Goal: Information Seeking & Learning: Learn about a topic

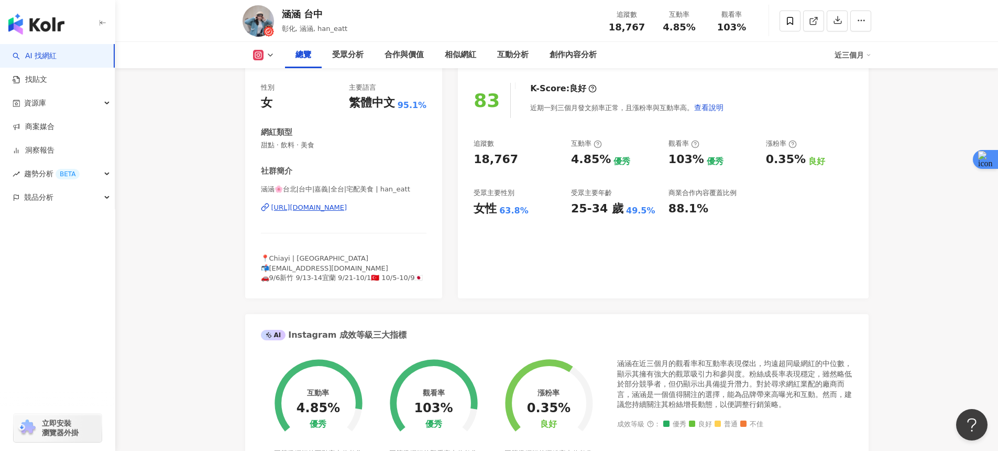
scroll to position [151, 0]
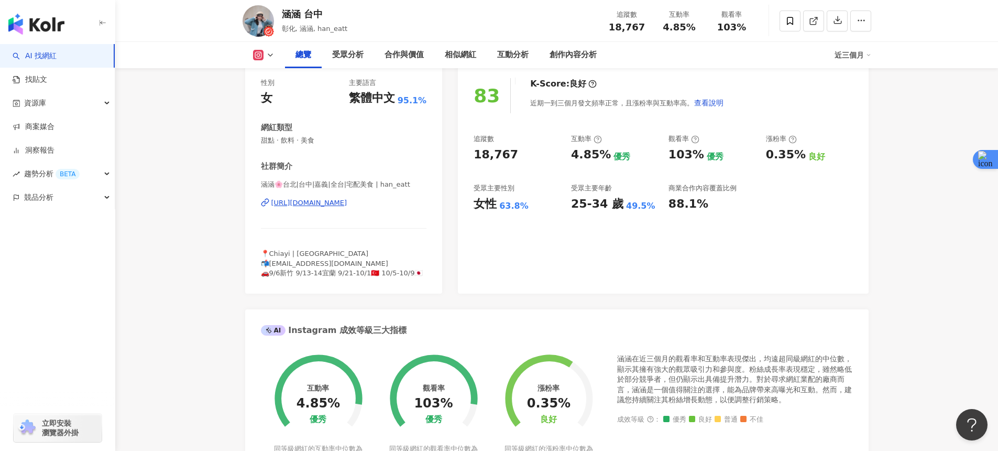
drag, startPoint x: 608, startPoint y: 217, endPoint x: 583, endPoint y: 211, distance: 25.4
click at [608, 217] on div "83 K-Score : 良好 近期一到三個月發文頻率正常，且漲粉率與互動率高。 查看說明 追蹤數 18,767 互動率 4.85% 優秀 觀看率 103% …" at bounding box center [663, 181] width 410 height 226
drag, startPoint x: 575, startPoint y: 204, endPoint x: 612, endPoint y: 204, distance: 37.2
click at [612, 204] on div "25-34 歲" at bounding box center [597, 204] width 52 height 16
drag, startPoint x: 570, startPoint y: 204, endPoint x: 614, endPoint y: 211, distance: 45.1
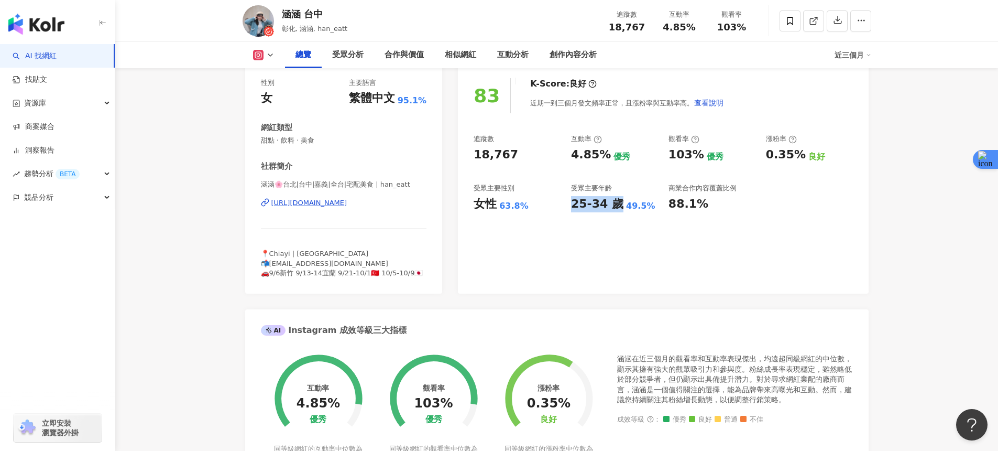
click at [614, 209] on div "追蹤數 18,767 互動率 4.85% 優秀 觀看率 103% 優秀 漲粉率 0.35% 良好 受眾主要性別 女性 63.8% 受眾主要年齡 25-34 歲…" at bounding box center [663, 173] width 379 height 78
copy div "25-34 歲"
drag, startPoint x: 477, startPoint y: 206, endPoint x: 494, endPoint y: 209, distance: 17.1
click at [494, 209] on div "女性" at bounding box center [485, 204] width 23 height 16
copy div "女性"
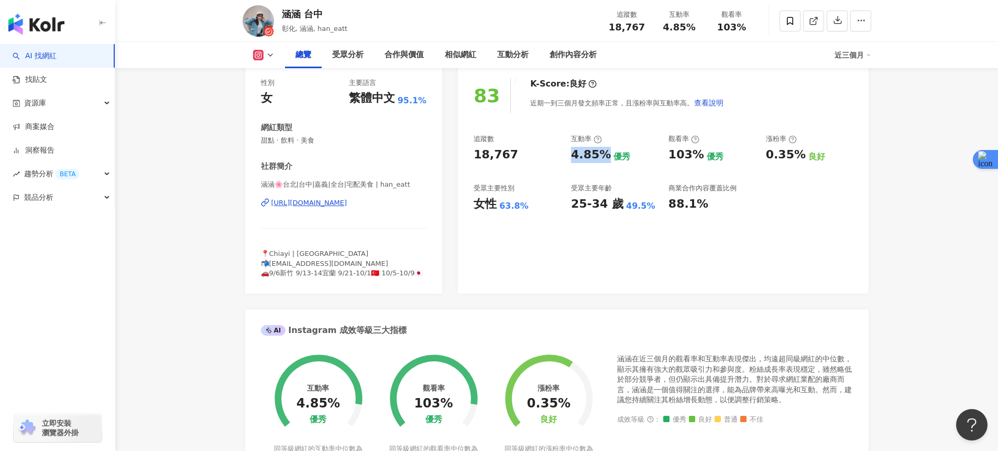
drag, startPoint x: 571, startPoint y: 151, endPoint x: 605, endPoint y: 158, distance: 34.2
click at [605, 158] on div "4.85% 優秀" at bounding box center [614, 155] width 87 height 16
copy div "4.85%"
drag, startPoint x: 669, startPoint y: 156, endPoint x: 695, endPoint y: 159, distance: 26.4
click at [695, 159] on div "103%" at bounding box center [687, 155] width 36 height 16
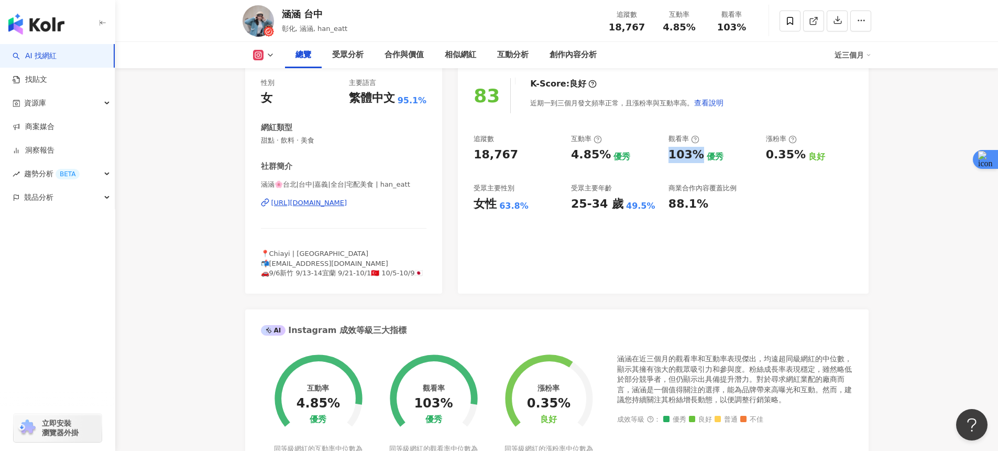
copy div "103%"
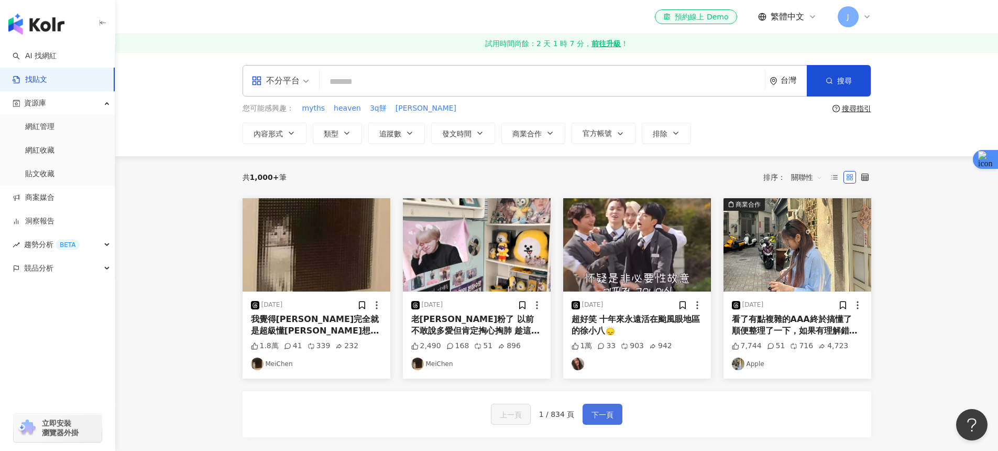
click at [606, 414] on span "下一頁" at bounding box center [603, 414] width 22 height 13
click at [57, 61] on link "AI 找網紅" at bounding box center [35, 56] width 44 height 10
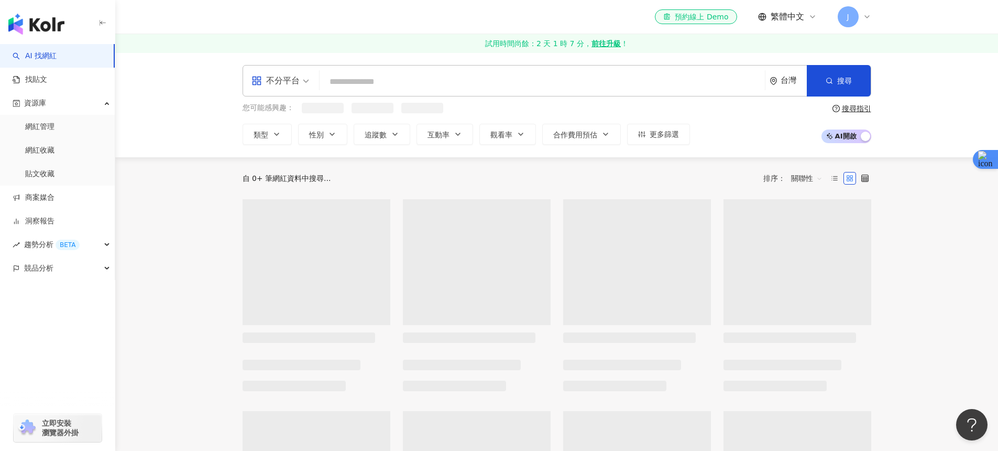
click at [370, 81] on input "search" at bounding box center [542, 82] width 437 height 20
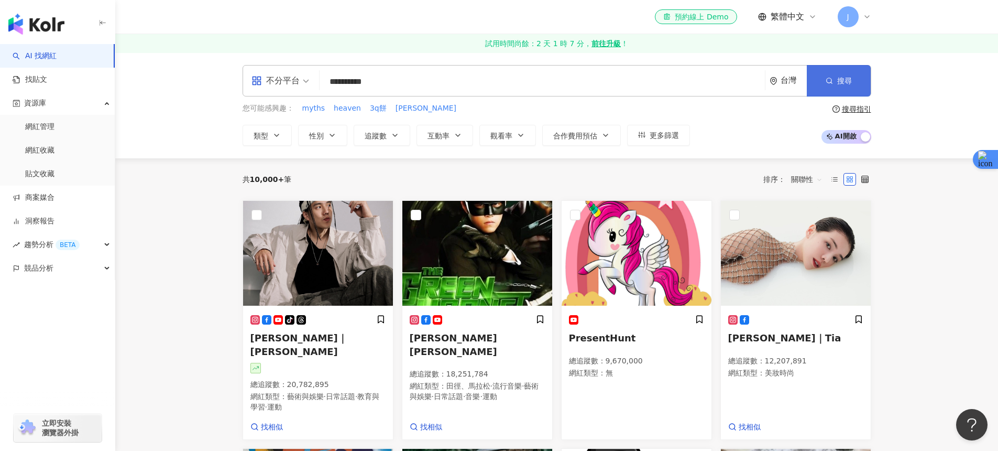
type input "**********"
click at [831, 78] on icon "button" at bounding box center [829, 80] width 7 height 7
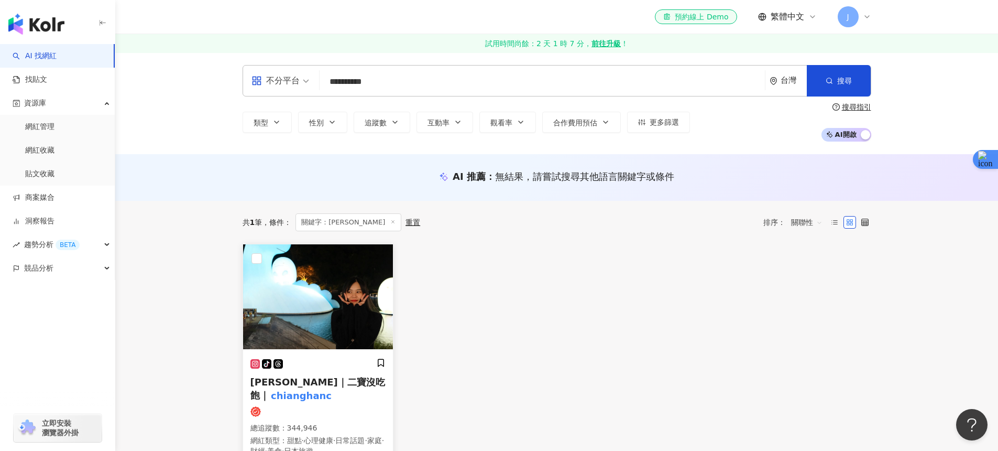
click at [373, 309] on img at bounding box center [318, 296] width 150 height 105
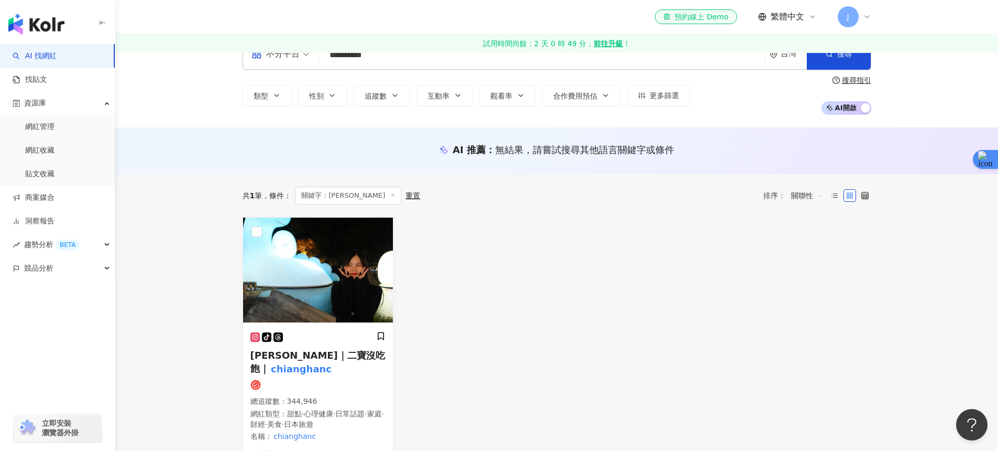
click at [57, 51] on link "AI 找網紅" at bounding box center [35, 56] width 44 height 10
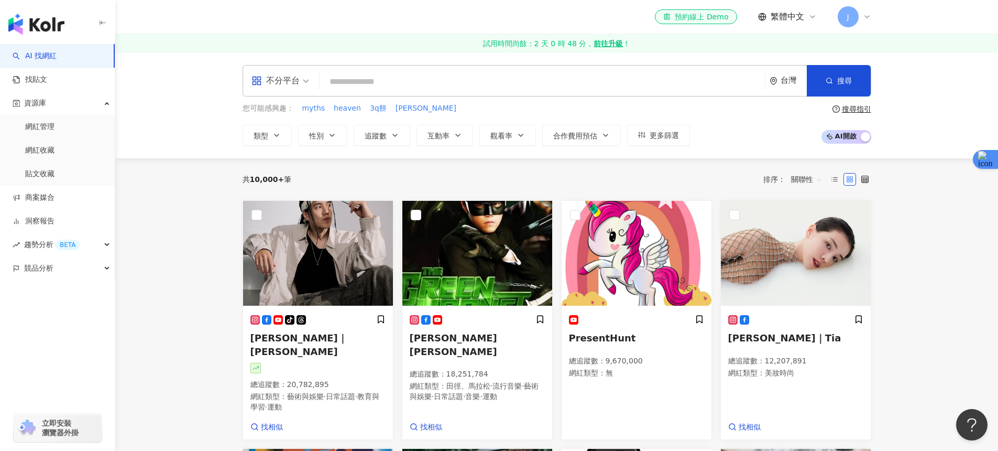
click at [280, 86] on div "不分平台" at bounding box center [275, 80] width 48 height 17
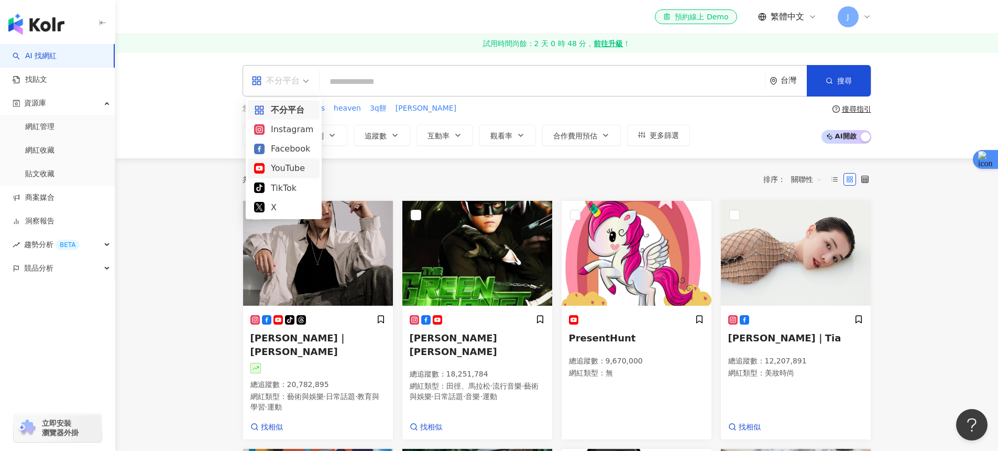
click at [357, 183] on div "共 10,000+ 筆 排序： 關聯性" at bounding box center [557, 179] width 629 height 17
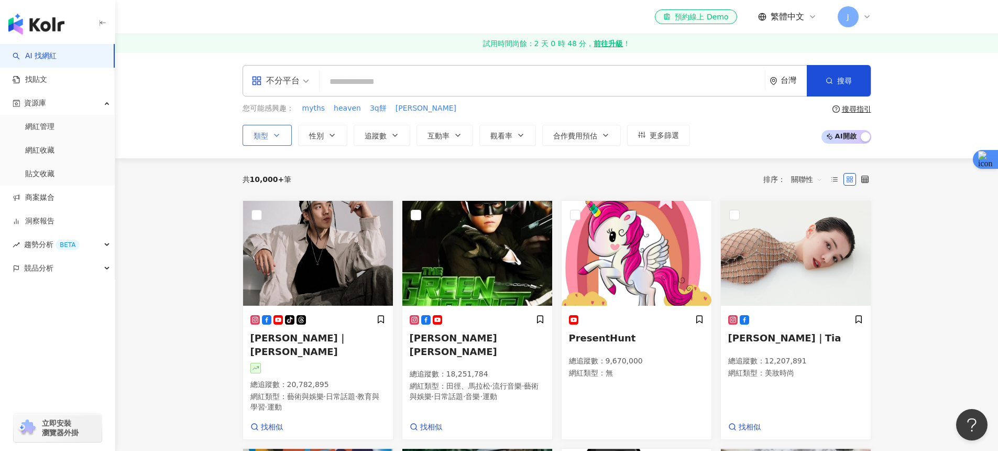
click at [273, 141] on button "類型" at bounding box center [267, 135] width 49 height 21
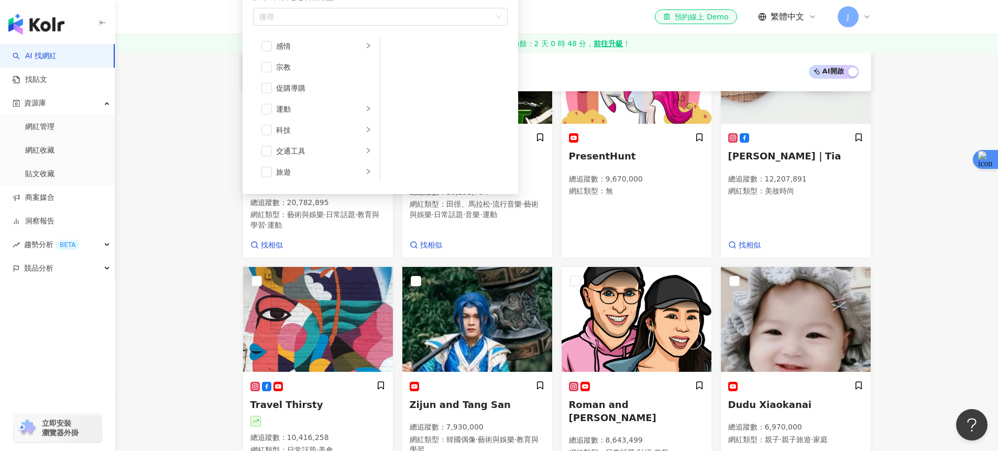
scroll to position [363, 0]
click at [547, 71] on div "AI 開啟 AI 關閉" at bounding box center [557, 72] width 604 height 14
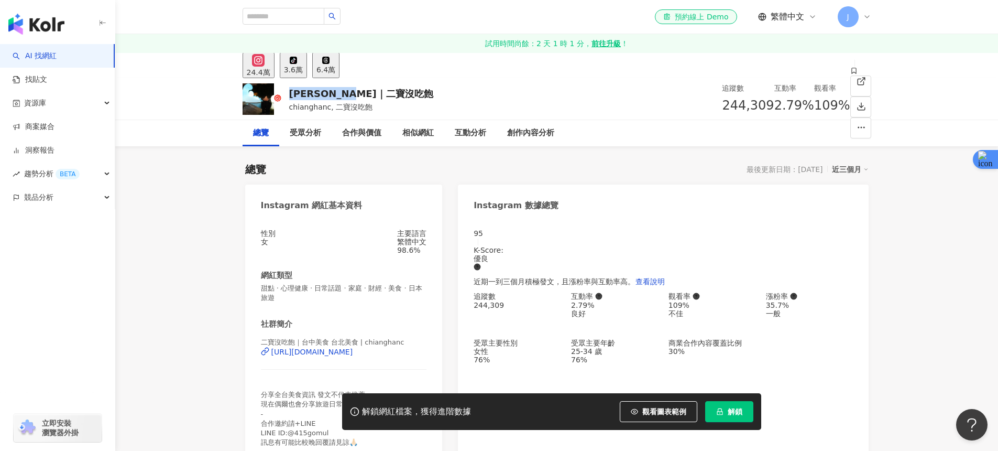
drag, startPoint x: 363, startPoint y: 91, endPoint x: 283, endPoint y: 93, distance: 79.7
click at [283, 93] on div "Lily｜二寶沒吃飽 chianghanc, 二寶沒吃飽 追蹤數 244,309 互動率 2.79% 觀看率 109%" at bounding box center [557, 98] width 671 height 41
copy div "Lily｜二寶沒吃飽"
click at [353, 356] on div "https://www.instagram.com/chianghanc/" at bounding box center [312, 351] width 82 height 8
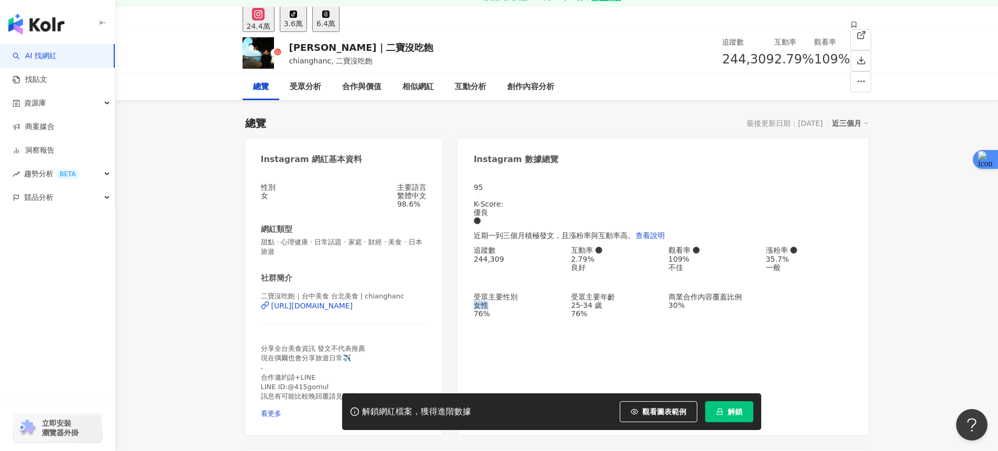
drag, startPoint x: 476, startPoint y: 310, endPoint x: 495, endPoint y: 312, distance: 19.0
click at [495, 309] on div "女性" at bounding box center [517, 305] width 87 height 8
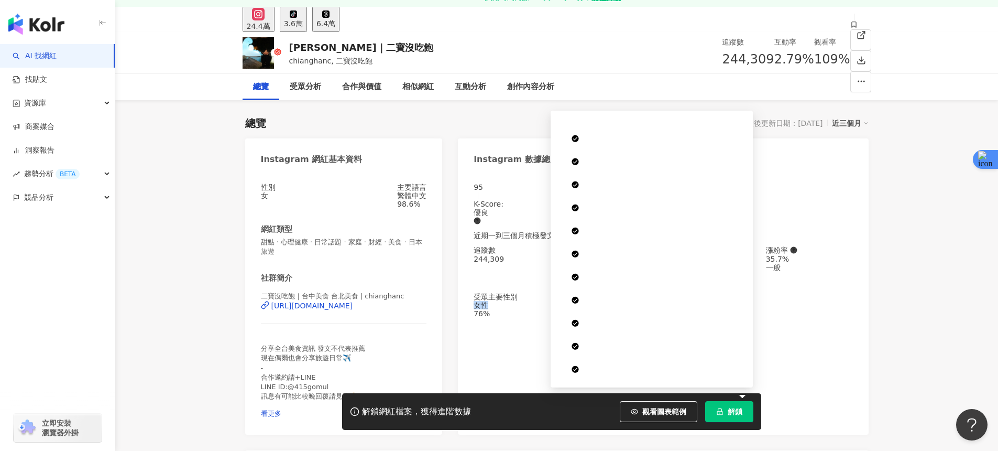
click at [730, 420] on button "解鎖" at bounding box center [729, 411] width 48 height 21
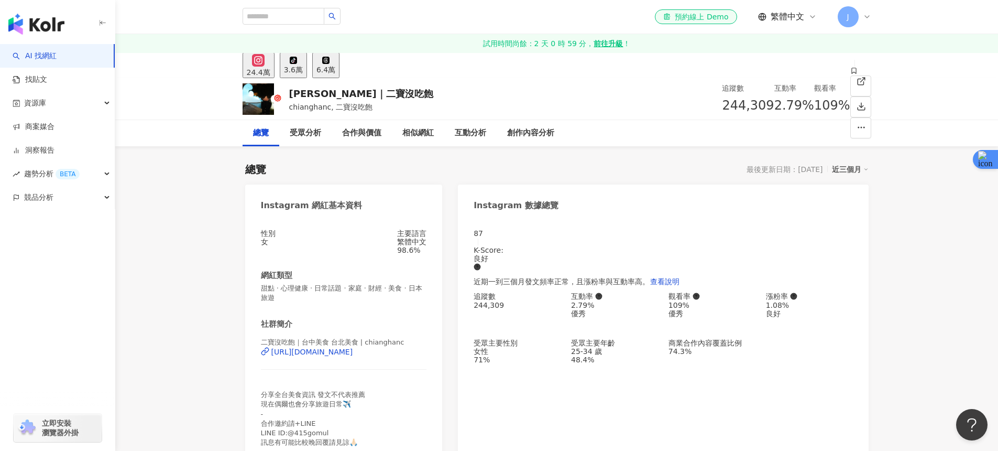
click at [522, 325] on div "追蹤數 244,309 互動率 2.79% 優秀 觀看率 109% 優秀 漲粉率 1.08% 良好 受眾主要性別 女性 71% 受眾主要年齡 25-34 歲 …" at bounding box center [663, 328] width 379 height 72
drag, startPoint x: 522, startPoint y: 309, endPoint x: 488, endPoint y: 310, distance: 34.1
click at [488, 309] on div "244,309" at bounding box center [517, 305] width 87 height 8
click at [566, 344] on div "追蹤數 244,309 互動率 2.79% 優秀 觀看率 109% 優秀 漲粉率 1.08% 良好 受眾主要性別 女性 71% 受眾主要年齡 25-34 歲 …" at bounding box center [663, 328] width 379 height 72
drag, startPoint x: 565, startPoint y: 354, endPoint x: 617, endPoint y: 358, distance: 52.1
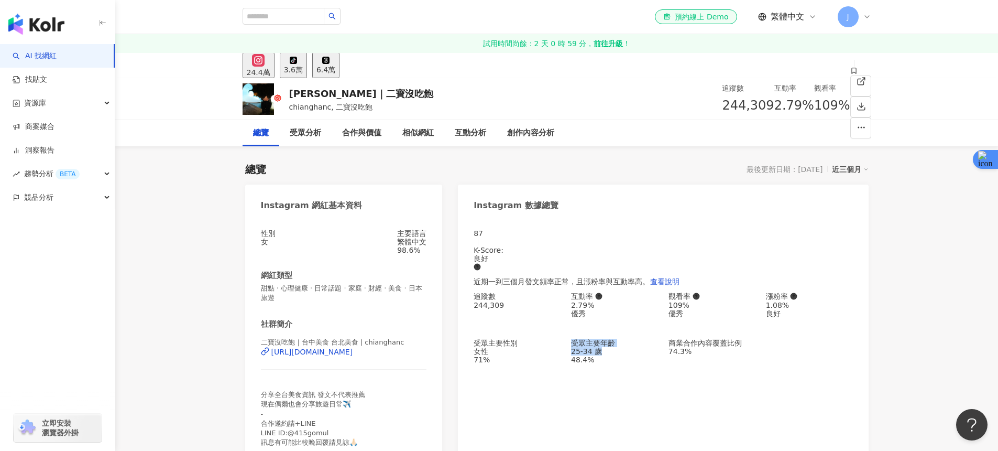
click at [617, 358] on div "追蹤數 244,309 互動率 2.79% 優秀 觀看率 109% 優秀 漲粉率 1.08% 良好 受眾主要性別 女性 71% 受眾主要年齡 25-34 歲 …" at bounding box center [663, 328] width 379 height 72
click at [617, 355] on div "25-34 歲" at bounding box center [614, 351] width 87 height 8
drag, startPoint x: 572, startPoint y: 356, endPoint x: 614, endPoint y: 358, distance: 41.9
click at [614, 355] on div "25-34 歲" at bounding box center [614, 351] width 87 height 8
copy div "25-34 歲"
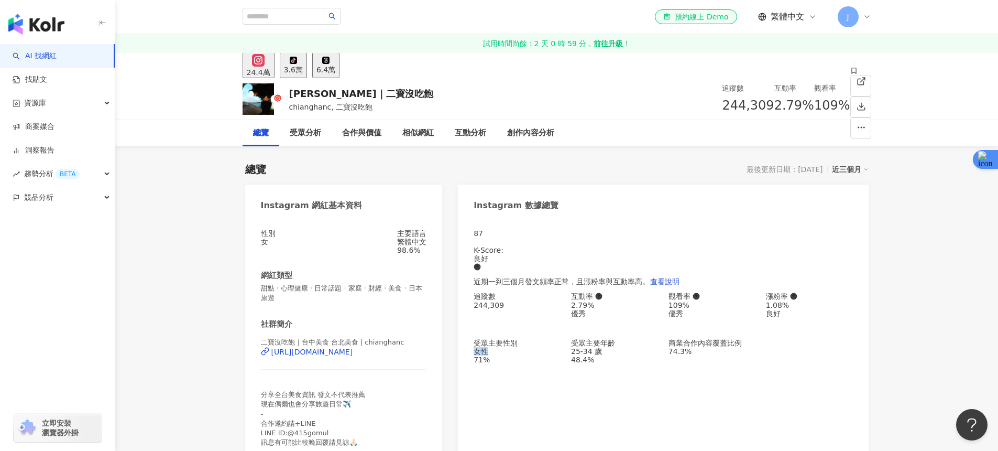
drag, startPoint x: 475, startPoint y: 354, endPoint x: 494, endPoint y: 354, distance: 18.9
click at [494, 354] on div "女性" at bounding box center [517, 351] width 87 height 8
copy div "女性"
drag, startPoint x: 666, startPoint y: 106, endPoint x: 692, endPoint y: 108, distance: 25.3
click at [774, 108] on div "2.79%" at bounding box center [794, 106] width 40 height 20
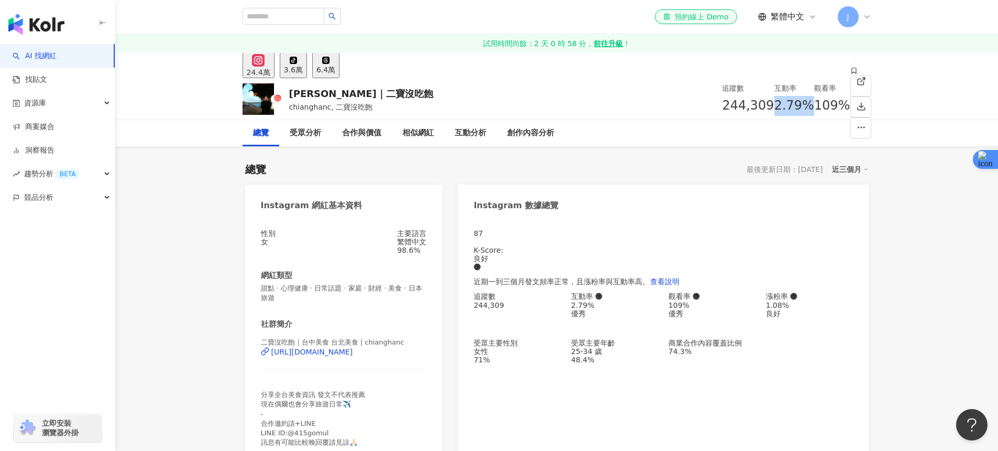
copy span "2.79%"
drag, startPoint x: 718, startPoint y: 105, endPoint x: 745, endPoint y: 107, distance: 26.8
click at [814, 107] on div "109%" at bounding box center [832, 106] width 36 height 20
copy span "109%"
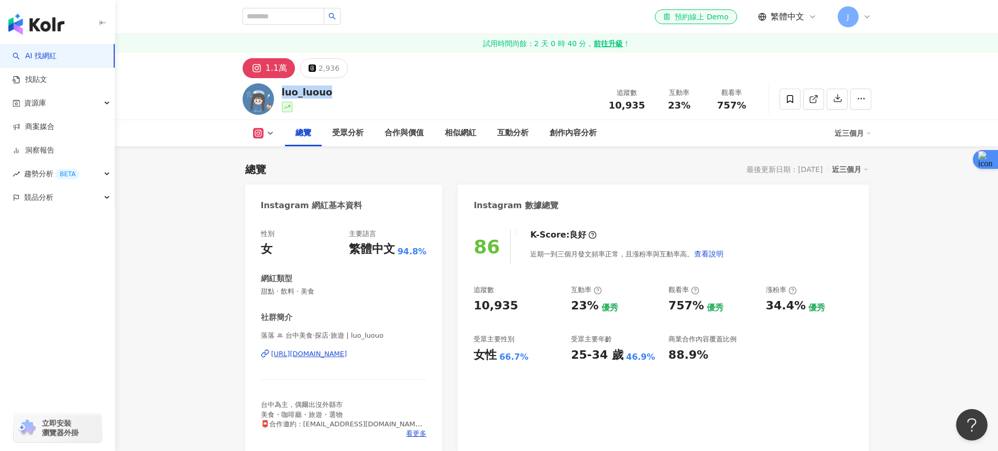
drag, startPoint x: 336, startPoint y: 94, endPoint x: 281, endPoint y: 94, distance: 54.5
click at [281, 94] on div "luo_luouo 追蹤數 10,935 互動率 23% 觀看率 757%" at bounding box center [557, 98] width 671 height 41
copy div "luo_luouo"
click at [286, 354] on div "https://www.instagram.com/luo_luouo/" at bounding box center [309, 353] width 76 height 9
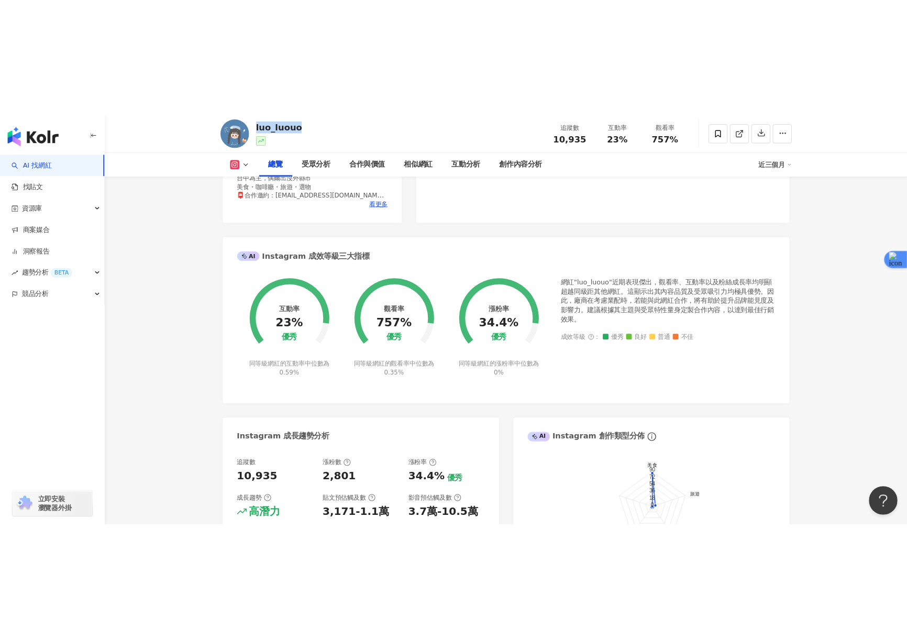
scroll to position [328, 0]
